Goal: Task Accomplishment & Management: Manage account settings

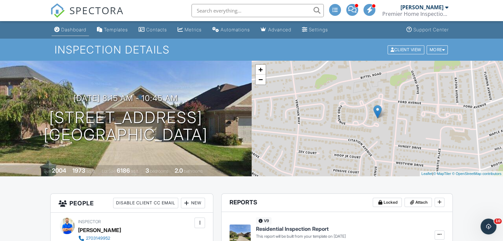
click at [79, 27] on div "Dashboard" at bounding box center [73, 30] width 25 height 6
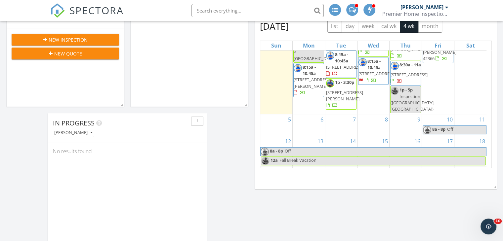
scroll to position [33, 0]
click at [377, 76] on span "1743 Sioux Pl, Owensboro 42301" at bounding box center [376, 73] width 37 height 6
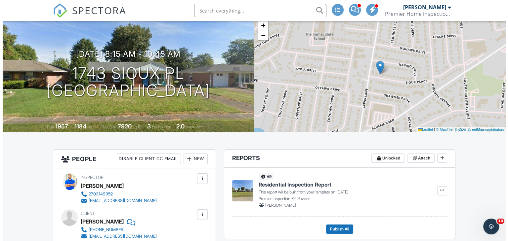
scroll to position [33, 0]
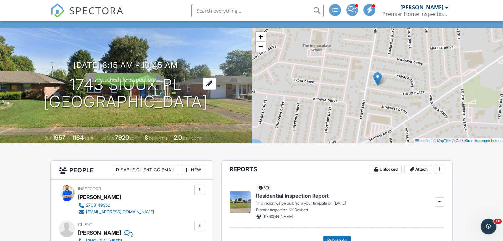
click at [145, 80] on h1 "1743 Sioux Pl Owensboro, KY 42301" at bounding box center [126, 93] width 164 height 35
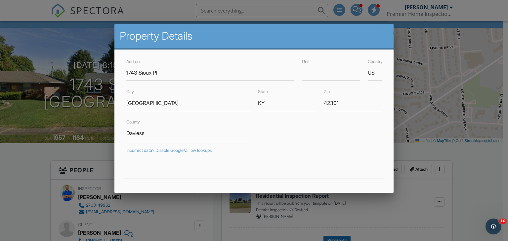
click at [437, 48] on div at bounding box center [254, 118] width 508 height 302
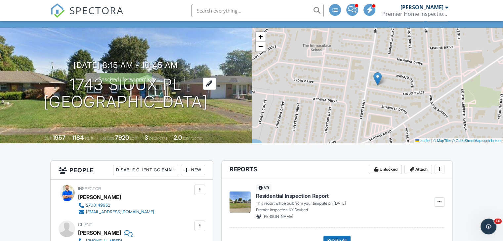
click at [132, 78] on h1 "1743 Sioux Pl Owensboro, KY 42301" at bounding box center [126, 93] width 164 height 35
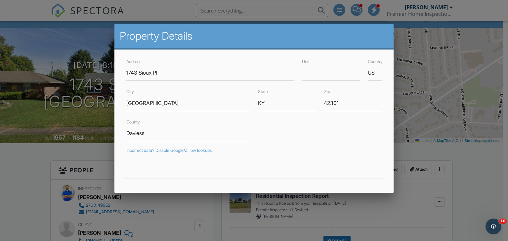
click at [467, 57] on div at bounding box center [254, 118] width 508 height 302
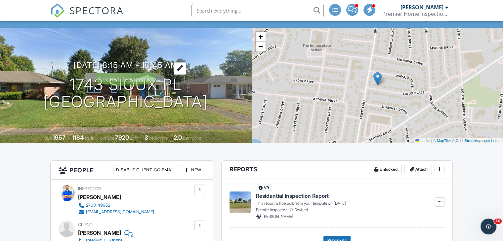
click at [186, 68] on div at bounding box center [180, 68] width 13 height 12
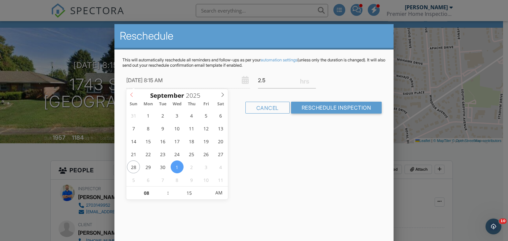
click at [132, 95] on icon at bounding box center [131, 95] width 5 height 5
type input "09/30/2025 8:15 AM"
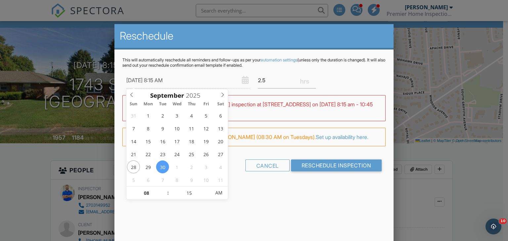
click at [217, 80] on input "09/30/2025 8:15 AM" at bounding box center [188, 80] width 124 height 16
click at [192, 79] on input "09/30/2025 8:15 AM" at bounding box center [188, 80] width 124 height 16
click at [245, 80] on div "09/30/2025 8:15 AM" at bounding box center [188, 80] width 132 height 16
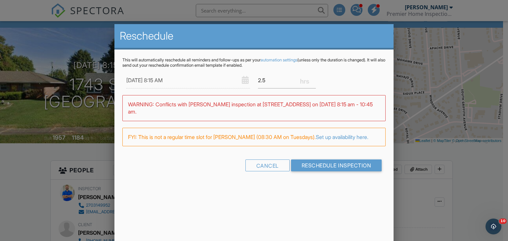
click at [245, 80] on div "09/30/2025 8:15 AM" at bounding box center [188, 80] width 132 height 16
click at [168, 80] on input "09/30/2025 8:15 AM" at bounding box center [188, 80] width 124 height 16
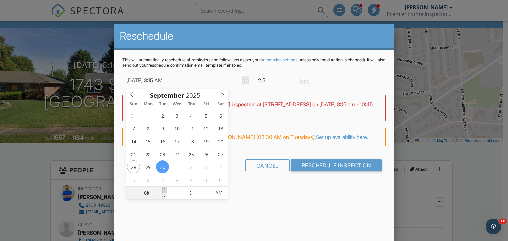
type input "09"
type input "09/30/2025 9:15 AM"
click at [165, 191] on span at bounding box center [164, 190] width 5 height 7
type input "10"
type input "09/30/2025 10:15 AM"
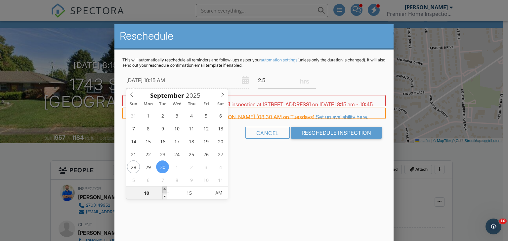
click at [165, 189] on span at bounding box center [164, 190] width 5 height 7
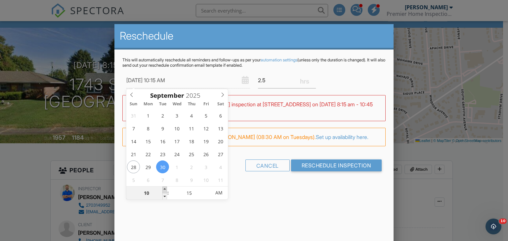
type input "11"
type input "[DATE] 11:15 AM"
click at [165, 190] on span at bounding box center [164, 190] width 5 height 7
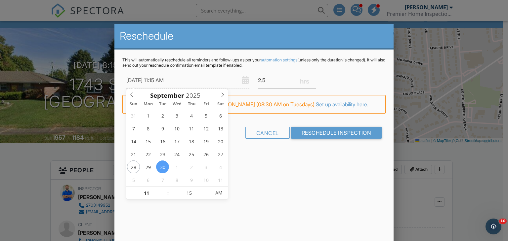
click at [279, 176] on div "Reschedule This will automatically reschedule all reminders and follow-ups as p…" at bounding box center [253, 139] width 279 height 231
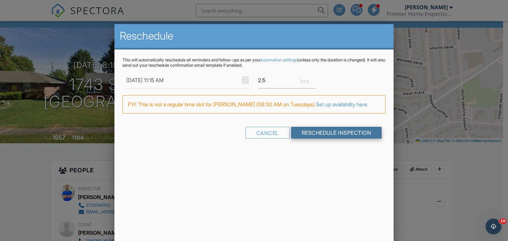
click at [325, 132] on input "Reschedule Inspection" at bounding box center [336, 133] width 91 height 12
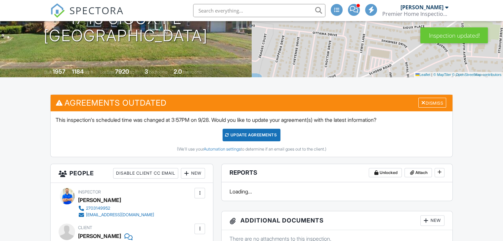
click at [273, 135] on div "Update Agreements" at bounding box center [251, 135] width 58 height 13
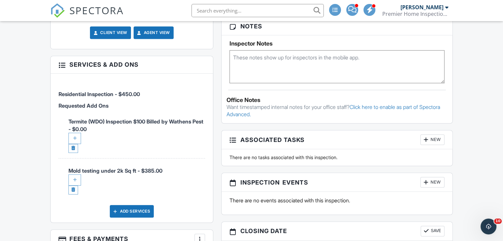
scroll to position [430, 0]
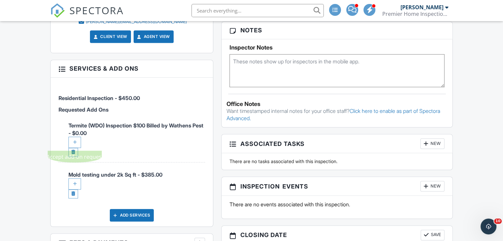
click at [74, 140] on div at bounding box center [74, 142] width 13 height 11
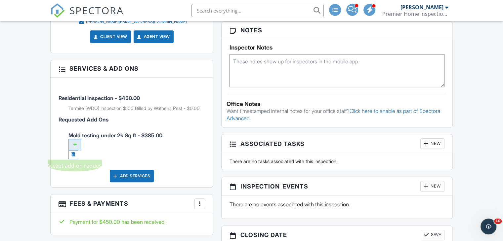
click at [73, 150] on div at bounding box center [74, 144] width 13 height 11
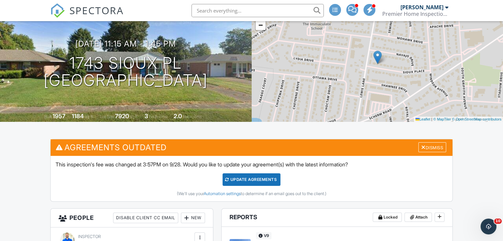
scroll to position [99, 0]
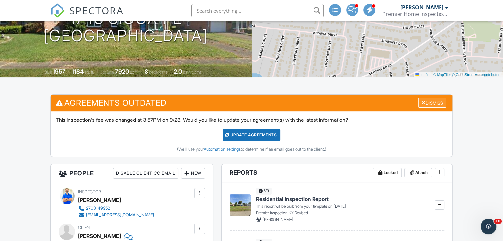
click at [428, 106] on div "Dismiss" at bounding box center [432, 103] width 28 height 10
